Goal: Task Accomplishment & Management: Use online tool/utility

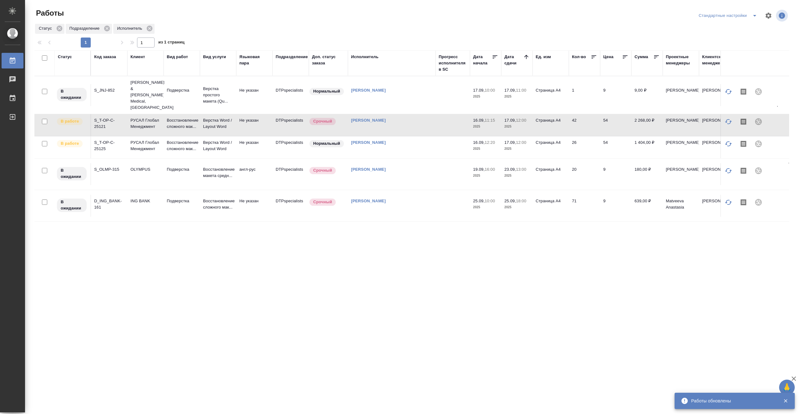
click at [439, 138] on td at bounding box center [452, 147] width 34 height 22
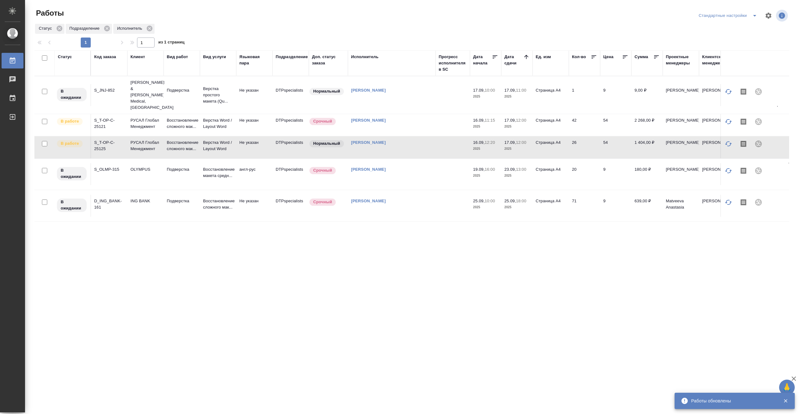
click at [439, 138] on td at bounding box center [452, 147] width 34 height 22
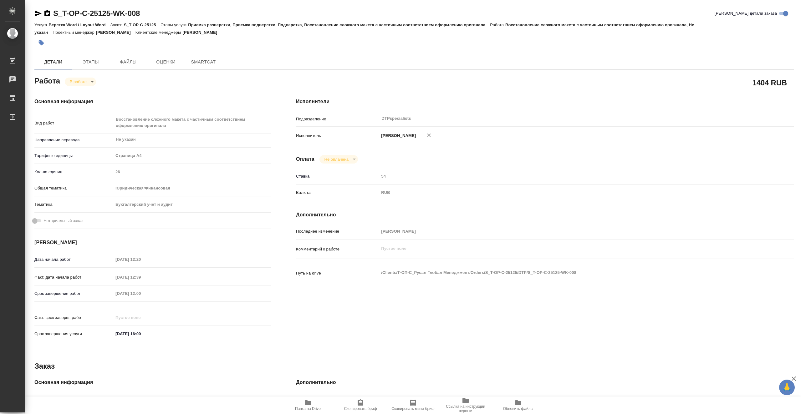
type textarea "x"
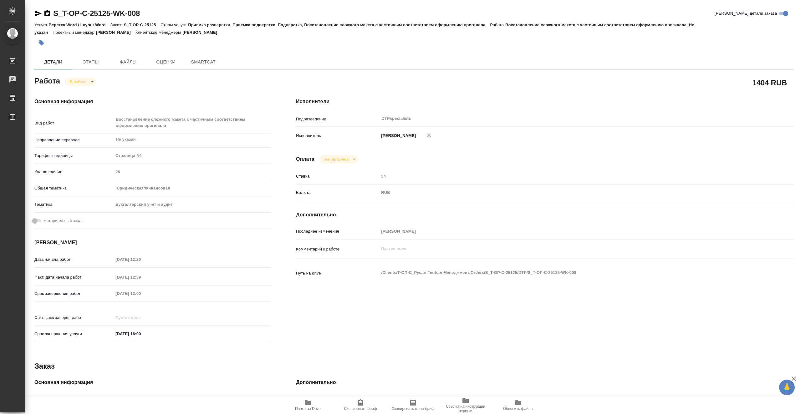
type textarea "x"
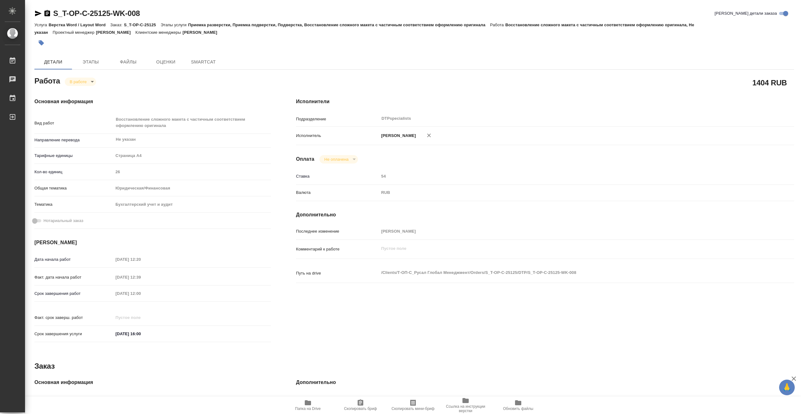
type textarea "x"
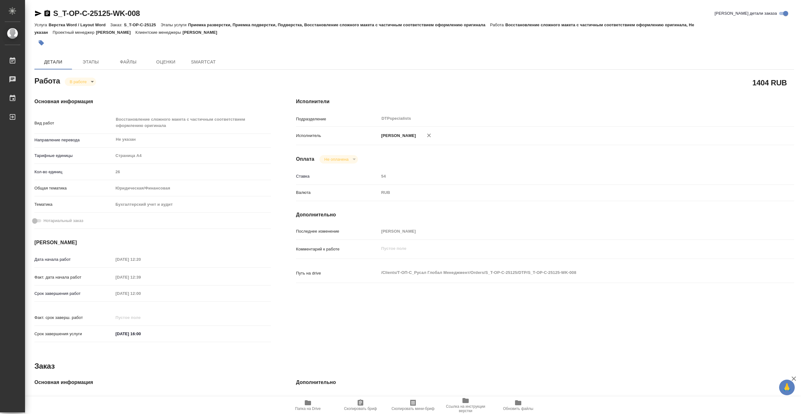
type textarea "x"
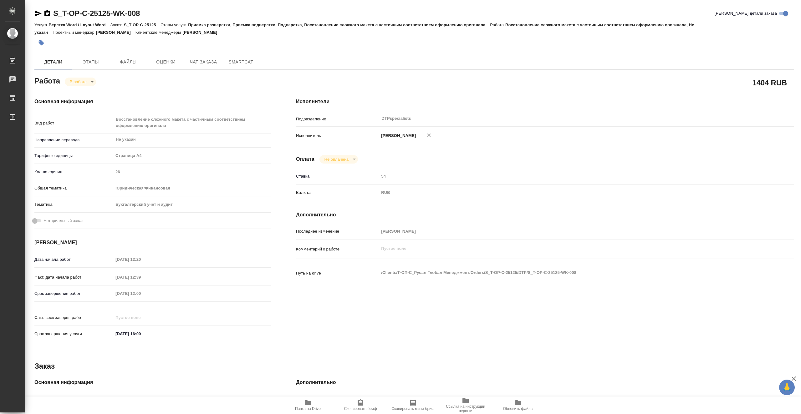
type textarea "x"
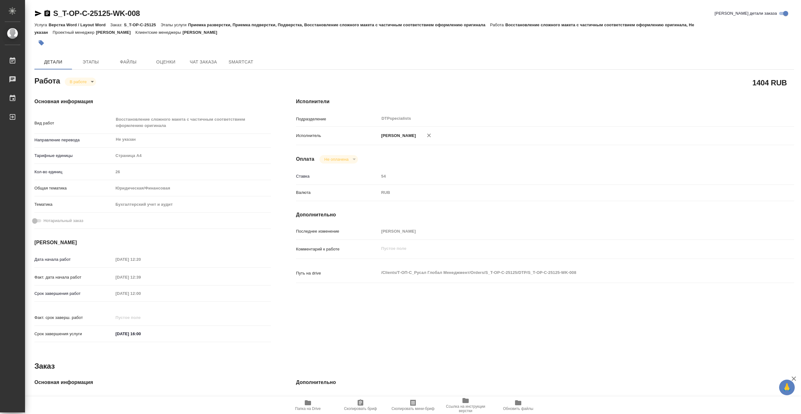
type textarea "x"
